Goal: Task Accomplishment & Management: Complete application form

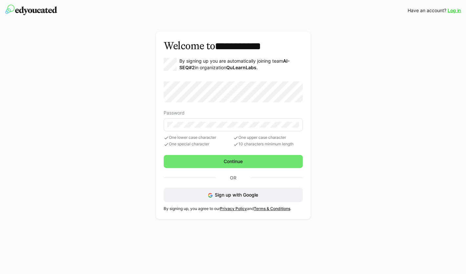
click at [225, 128] on eds-input at bounding box center [233, 124] width 139 height 13
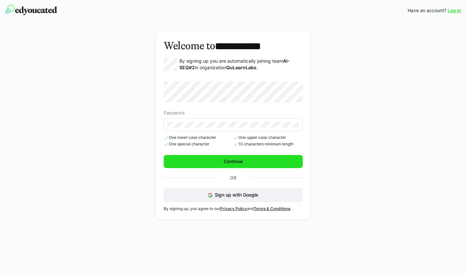
click at [237, 160] on span "Continue" at bounding box center [232, 161] width 21 height 7
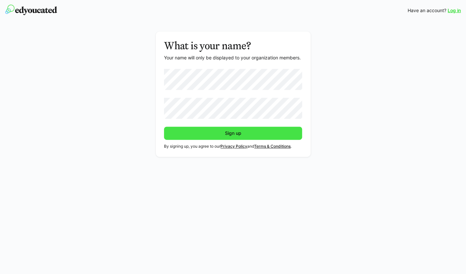
click at [233, 135] on span "Sign up" at bounding box center [233, 133] width 18 height 7
